Goal: Navigation & Orientation: Find specific page/section

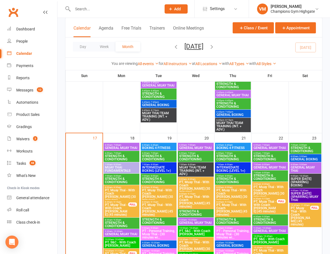
scroll to position [889, 0]
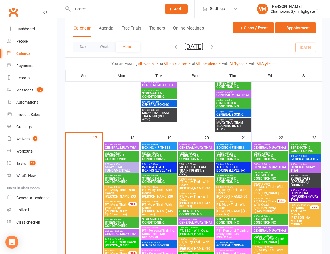
click at [127, 153] on span "6:00am - 7:00am" at bounding box center [122, 152] width 34 height 2
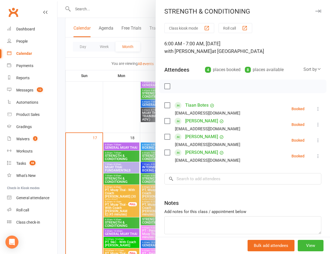
click at [110, 179] on div at bounding box center [193, 127] width 272 height 254
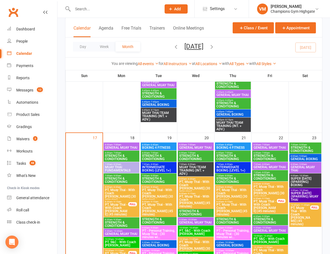
click at [113, 179] on span "STRENGTH & CONDITIONING" at bounding box center [122, 180] width 34 height 7
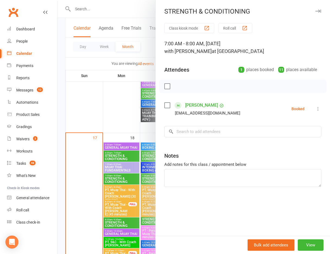
click at [112, 218] on div at bounding box center [193, 127] width 272 height 254
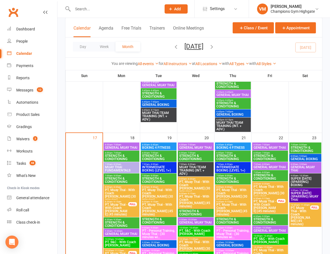
click at [112, 220] on span "STRENGTH & CONDITIONING" at bounding box center [122, 223] width 34 height 7
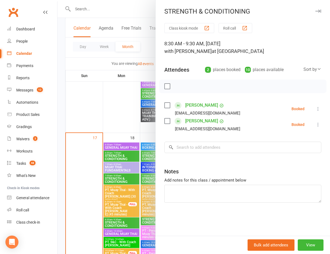
click at [112, 220] on div at bounding box center [193, 127] width 272 height 254
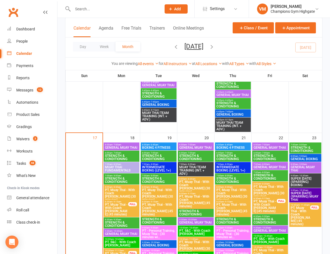
click at [152, 154] on span "STRENGTH & CONDITIONING" at bounding box center [159, 157] width 34 height 7
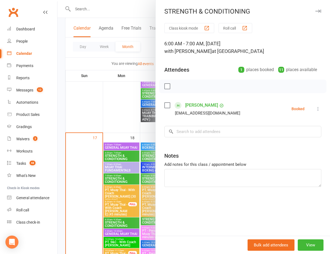
click at [145, 177] on div at bounding box center [193, 127] width 272 height 254
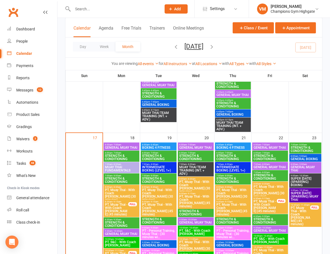
click at [145, 177] on span "STRENGTH & CONDITIONING" at bounding box center [159, 180] width 34 height 7
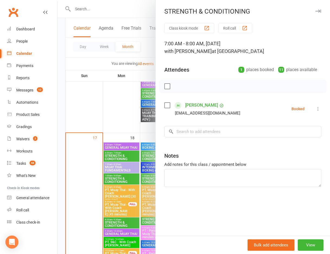
click at [145, 177] on div at bounding box center [193, 127] width 272 height 254
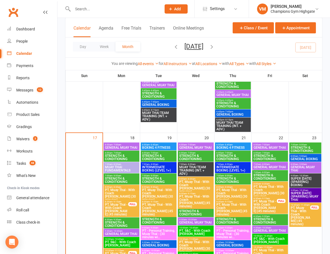
click at [152, 217] on span "STRENGTH & CONDITIONING" at bounding box center [159, 220] width 34 height 7
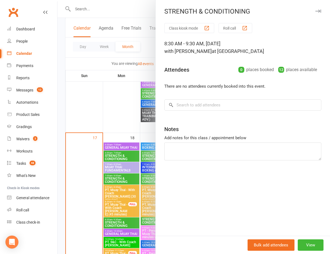
click at [148, 219] on div at bounding box center [193, 127] width 272 height 254
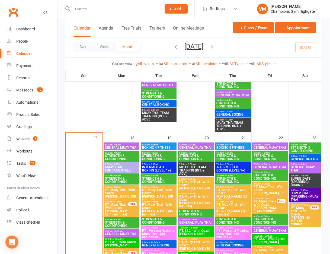
click at [195, 157] on span "STRENGTH & CONDITIONING" at bounding box center [196, 157] width 34 height 7
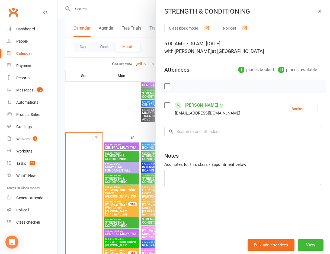
click at [132, 204] on div at bounding box center [193, 127] width 272 height 254
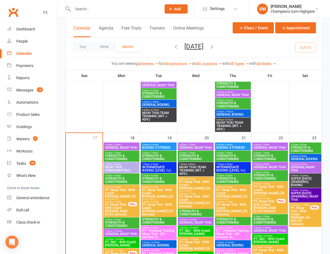
click at [189, 208] on span "- 9:30am" at bounding box center [191, 208] width 9 height 2
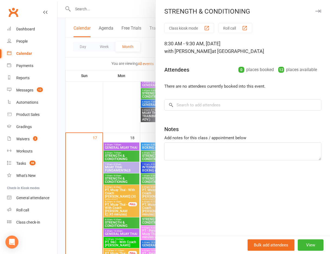
click at [124, 207] on div at bounding box center [193, 127] width 272 height 254
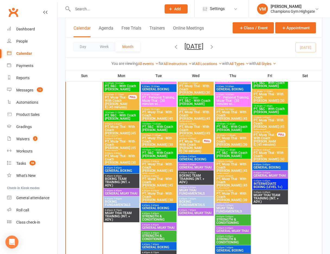
scroll to position [1053, 0]
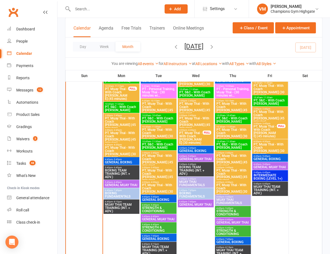
click at [151, 204] on span "- 5:45pm" at bounding box center [154, 204] width 9 height 2
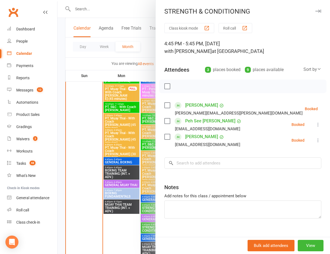
click at [143, 225] on div at bounding box center [193, 127] width 272 height 254
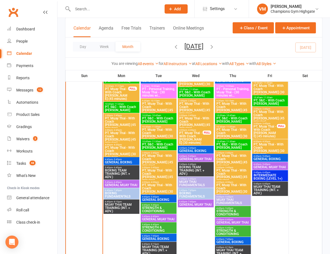
click at [151, 226] on span "STRENGTH & CONDITIONING" at bounding box center [159, 228] width 34 height 7
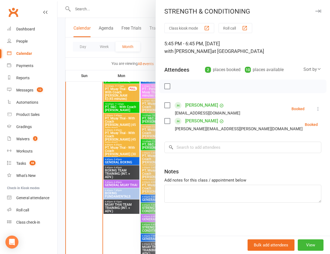
click at [147, 225] on div at bounding box center [193, 127] width 272 height 254
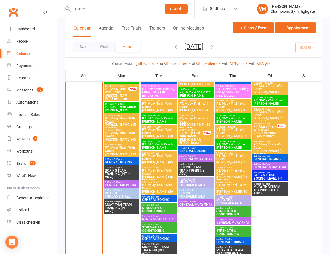
click at [158, 204] on span "- 5:45pm" at bounding box center [154, 204] width 9 height 2
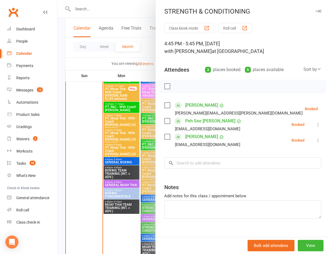
click at [191, 135] on link "[PERSON_NAME]" at bounding box center [201, 136] width 33 height 9
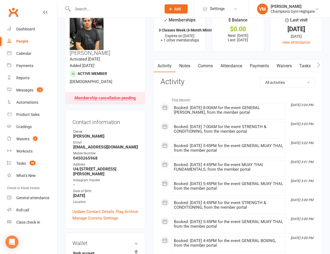
scroll to position [15, 0]
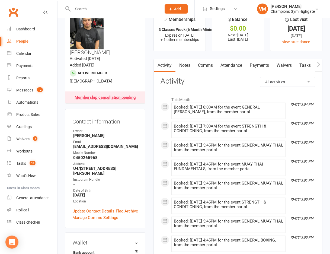
click at [185, 66] on link "Notes" at bounding box center [184, 65] width 19 height 12
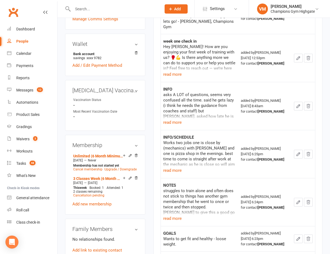
scroll to position [212, 0]
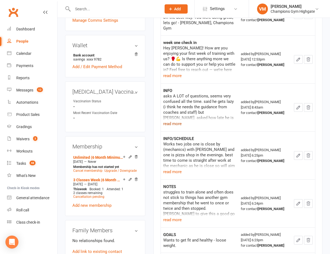
click at [177, 120] on button "read more" at bounding box center [172, 123] width 18 height 7
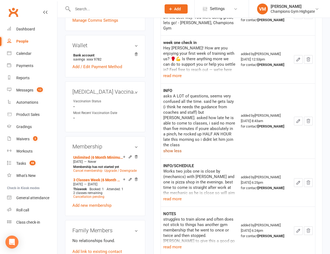
scroll to position [0, 0]
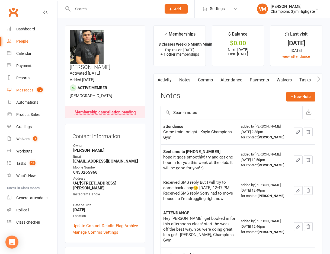
click at [26, 90] on div "Messages" at bounding box center [24, 90] width 17 height 4
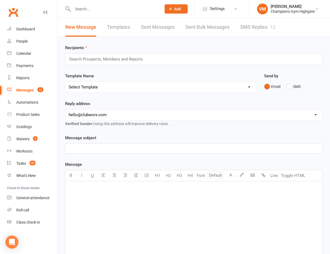
click at [240, 26] on link "SMS Replies 12" at bounding box center [257, 27] width 35 height 19
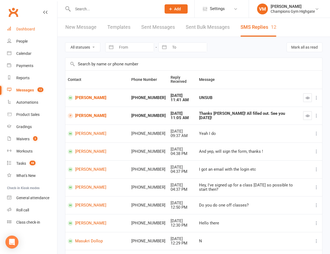
click at [29, 25] on link "Dashboard" at bounding box center [32, 29] width 50 height 12
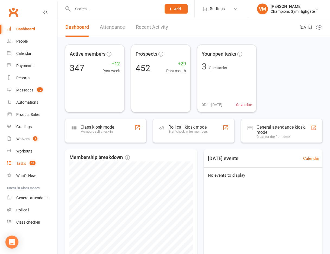
click at [24, 165] on div "Tasks" at bounding box center [21, 163] width 10 height 4
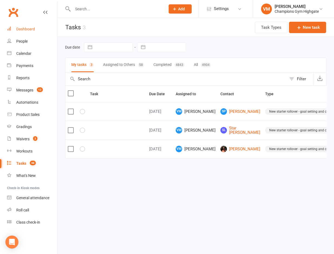
click at [34, 24] on link "Dashboard" at bounding box center [32, 29] width 50 height 12
